Goal: Transaction & Acquisition: Book appointment/travel/reservation

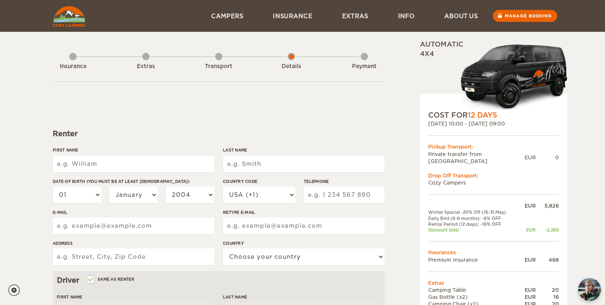
click at [146, 56] on div "Extras" at bounding box center [145, 64] width 7 height 33
click at [218, 56] on div "Transport" at bounding box center [218, 64] width 7 height 33
click at [149, 54] on div "Extras" at bounding box center [145, 64] width 7 height 33
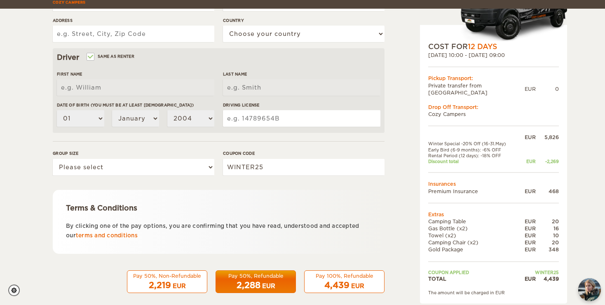
scroll to position [231, 0]
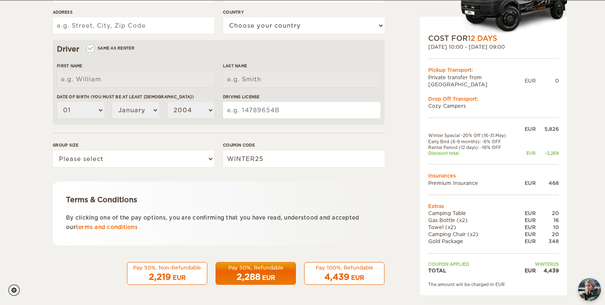
click at [345, 270] on div "Pay 100%, Refundable" at bounding box center [345, 267] width 70 height 7
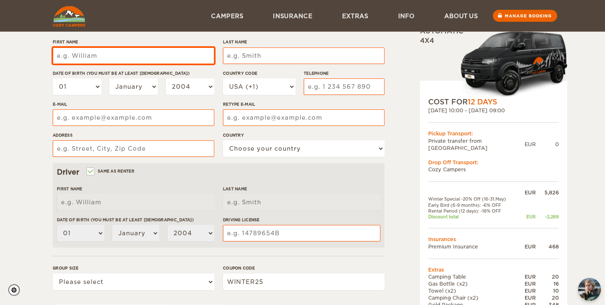
scroll to position [80, 0]
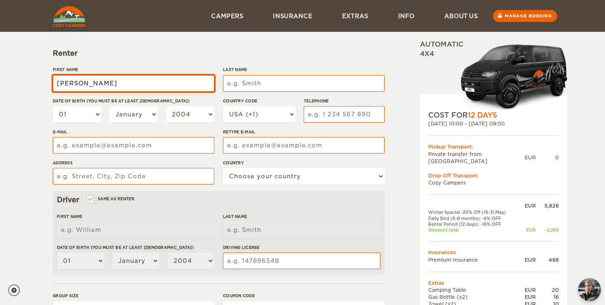
type input "Alex"
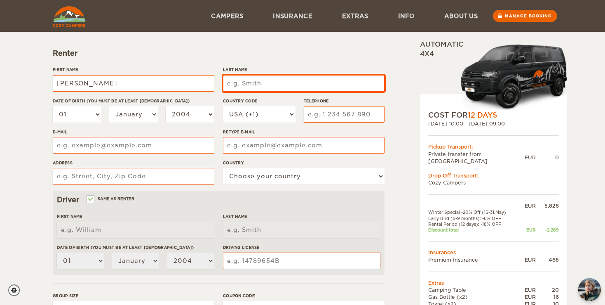
type input "Alex"
click at [340, 81] on input "Last Name" at bounding box center [304, 83] width 162 height 16
type input "Ole"
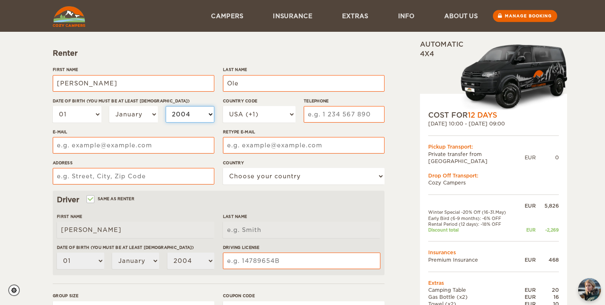
type input "Ole"
click at [166, 106] on select "2004 2003 2002 2001 2000 1999 1998 1997 1996 1995 1994 1993 1992 1991 1990 1989…" at bounding box center [190, 114] width 49 height 16
select select "2002"
click option "2002" at bounding box center [0, 0] width 0 height 0
select select "2002"
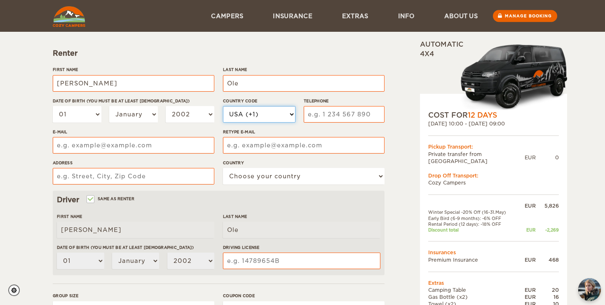
click at [223, 106] on select "USA (+1) UK (+44) Germany (+49) Algeria (+213) Andorra (+376) Angola (+244) Ang…" at bounding box center [259, 114] width 73 height 16
select select "49"
click option "[GEOGRAPHIC_DATA] (+49)" at bounding box center [0, 0] width 0 height 0
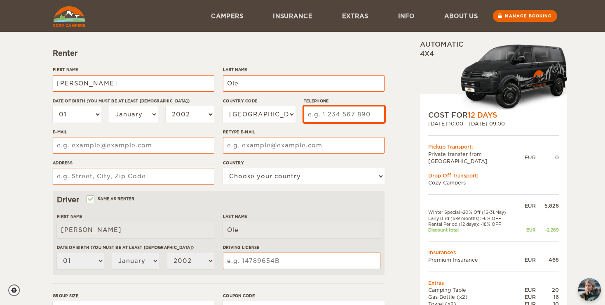
click at [328, 113] on input "Telephone" at bounding box center [344, 114] width 81 height 16
type input "0151123456"
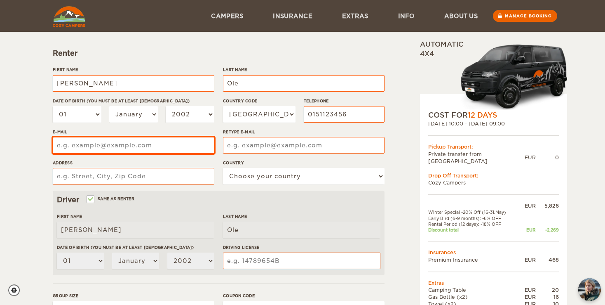
click at [146, 152] on input "E-mail" at bounding box center [134, 145] width 162 height 16
type input "nmb@fgf.de"
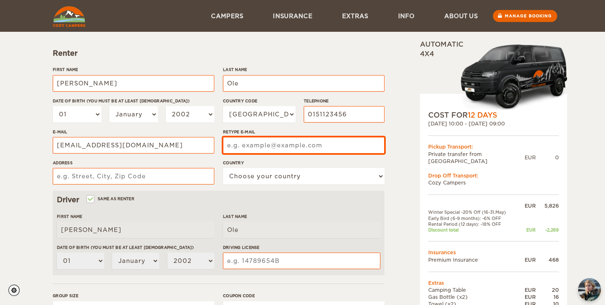
click at [238, 147] on input "Retype E-mail" at bounding box center [304, 145] width 162 height 16
type input "nmb@fgf.de"
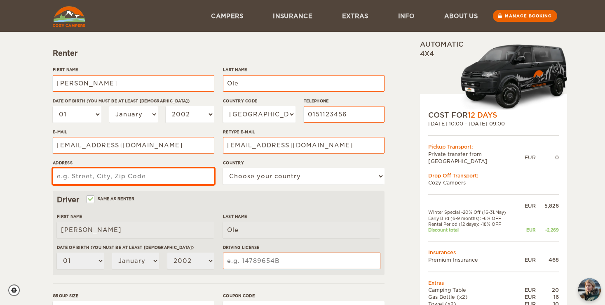
click at [194, 176] on input "Address" at bounding box center [134, 176] width 162 height 16
type input "als 3"
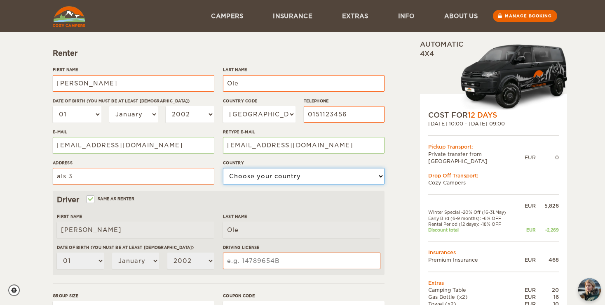
click at [223, 168] on select "Choose your country United States United Kingdom Germany Afghanistan Albania Al…" at bounding box center [304, 176] width 162 height 16
select select "77"
click option "[GEOGRAPHIC_DATA]" at bounding box center [0, 0] width 0 height 0
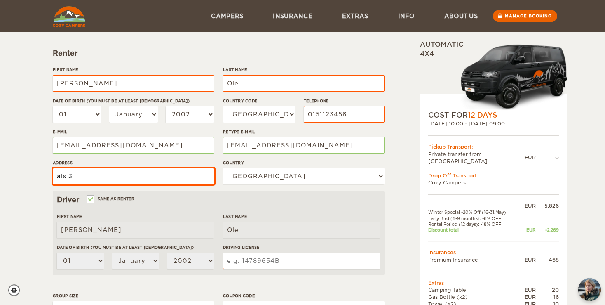
click at [108, 176] on input "als 3" at bounding box center [134, 176] width 162 height 16
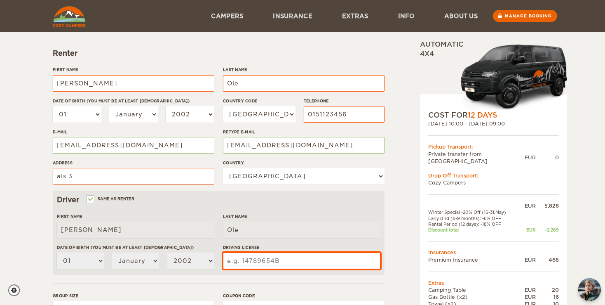
click at [252, 261] on input "Driving License" at bounding box center [301, 260] width 157 height 16
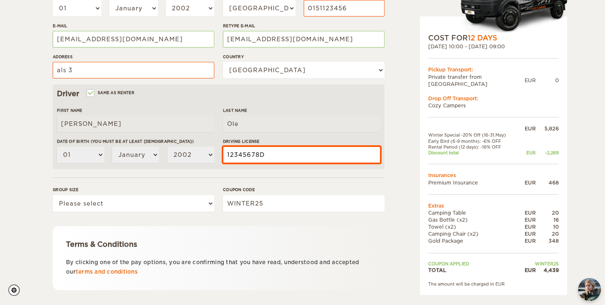
scroll to position [231, 0]
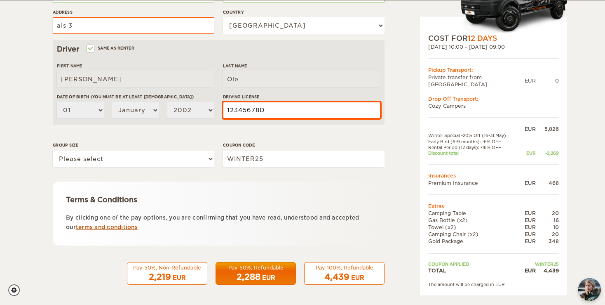
type input "12345678D"
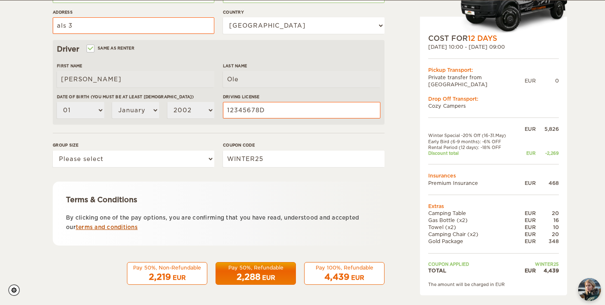
click at [115, 226] on link "terms and conditions" at bounding box center [107, 227] width 62 height 6
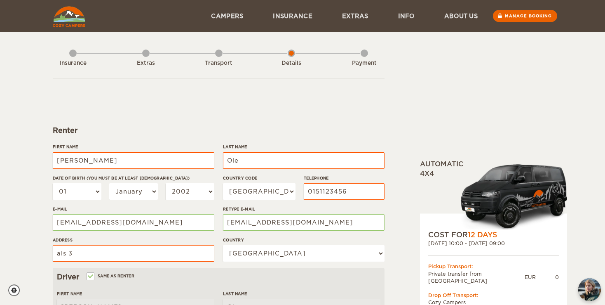
scroll to position [0, 0]
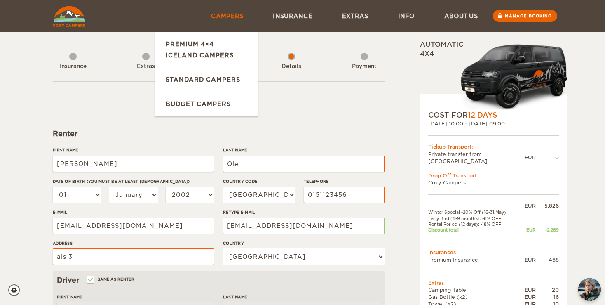
click at [219, 16] on link "Campers" at bounding box center [227, 16] width 62 height 32
